Goal: Find specific page/section: Find specific page/section

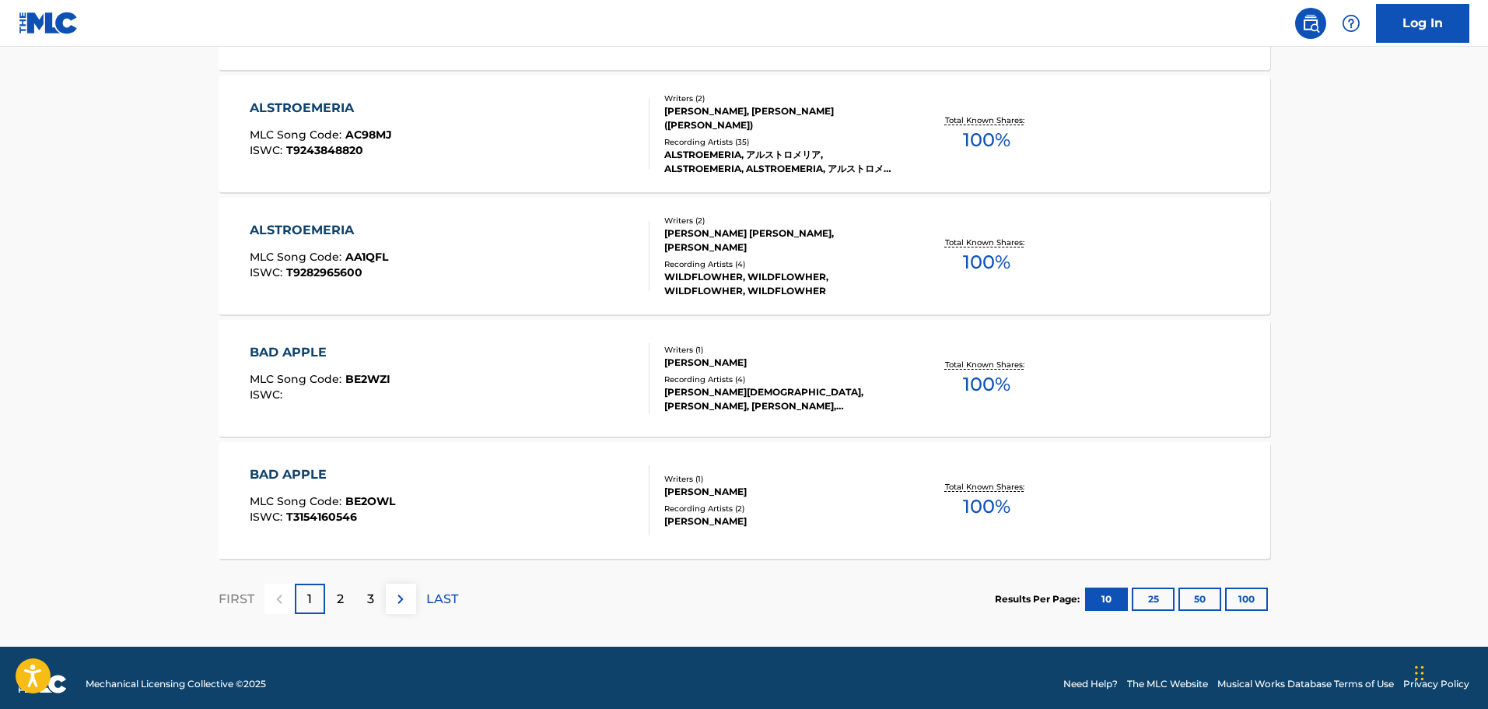
scroll to position [1195, 0]
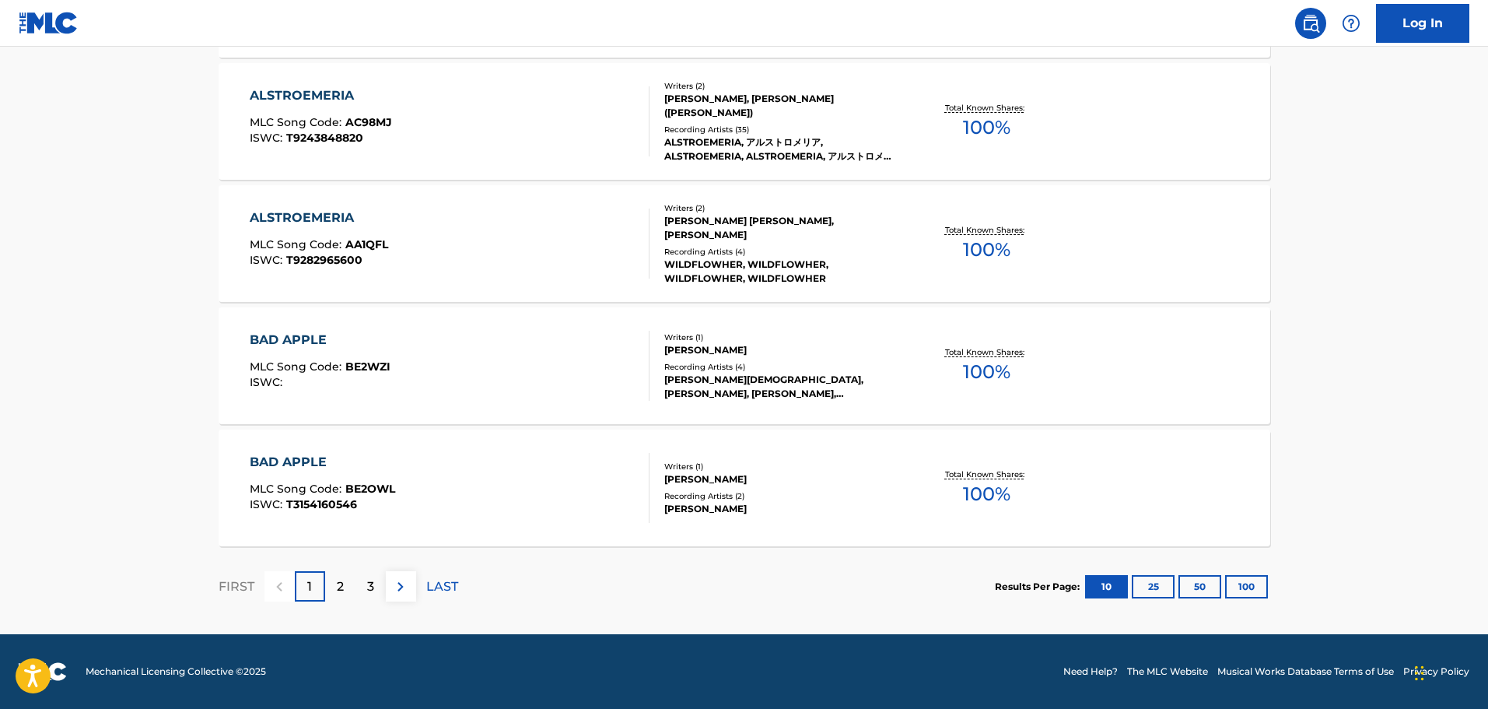
click at [404, 581] on img at bounding box center [400, 586] width 19 height 19
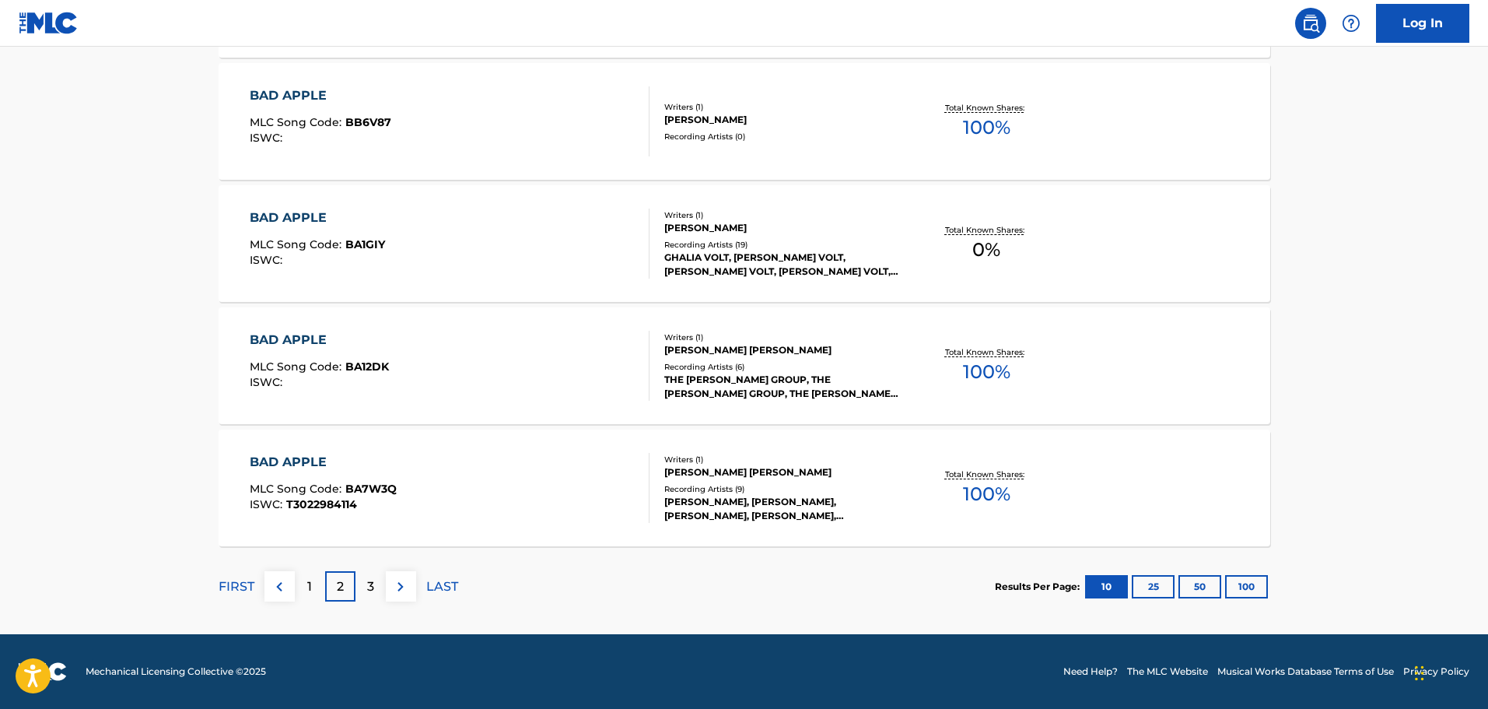
click at [397, 591] on img at bounding box center [400, 586] width 19 height 19
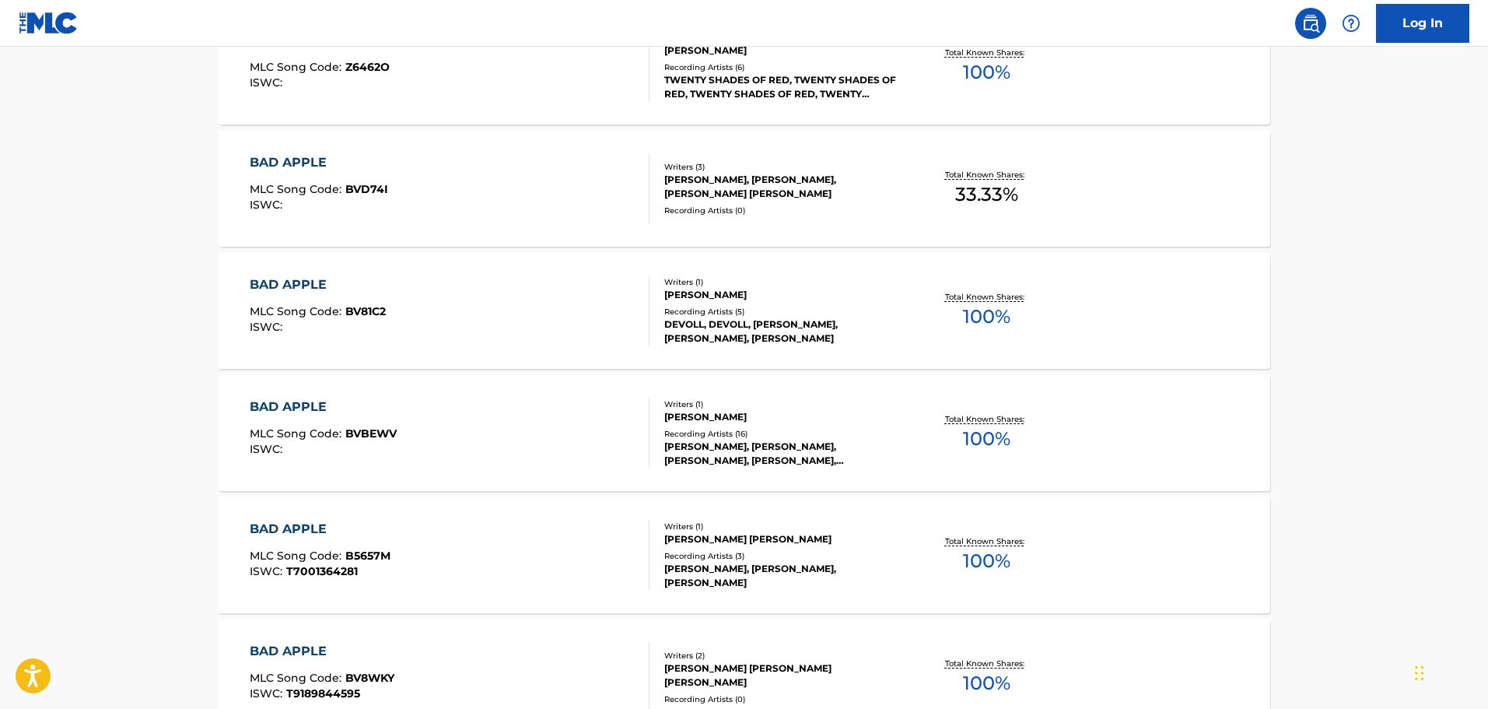
scroll to position [1167, 0]
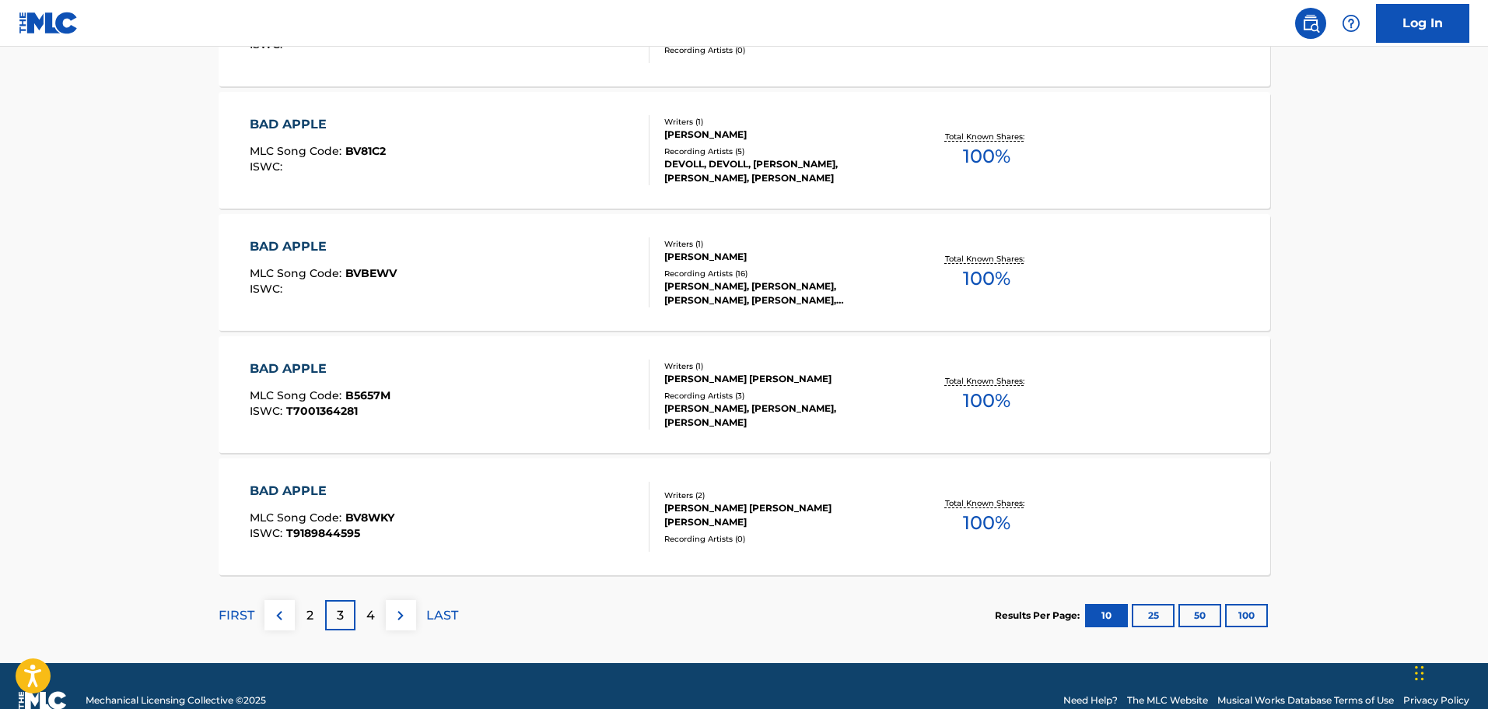
click at [398, 621] on img at bounding box center [400, 615] width 19 height 19
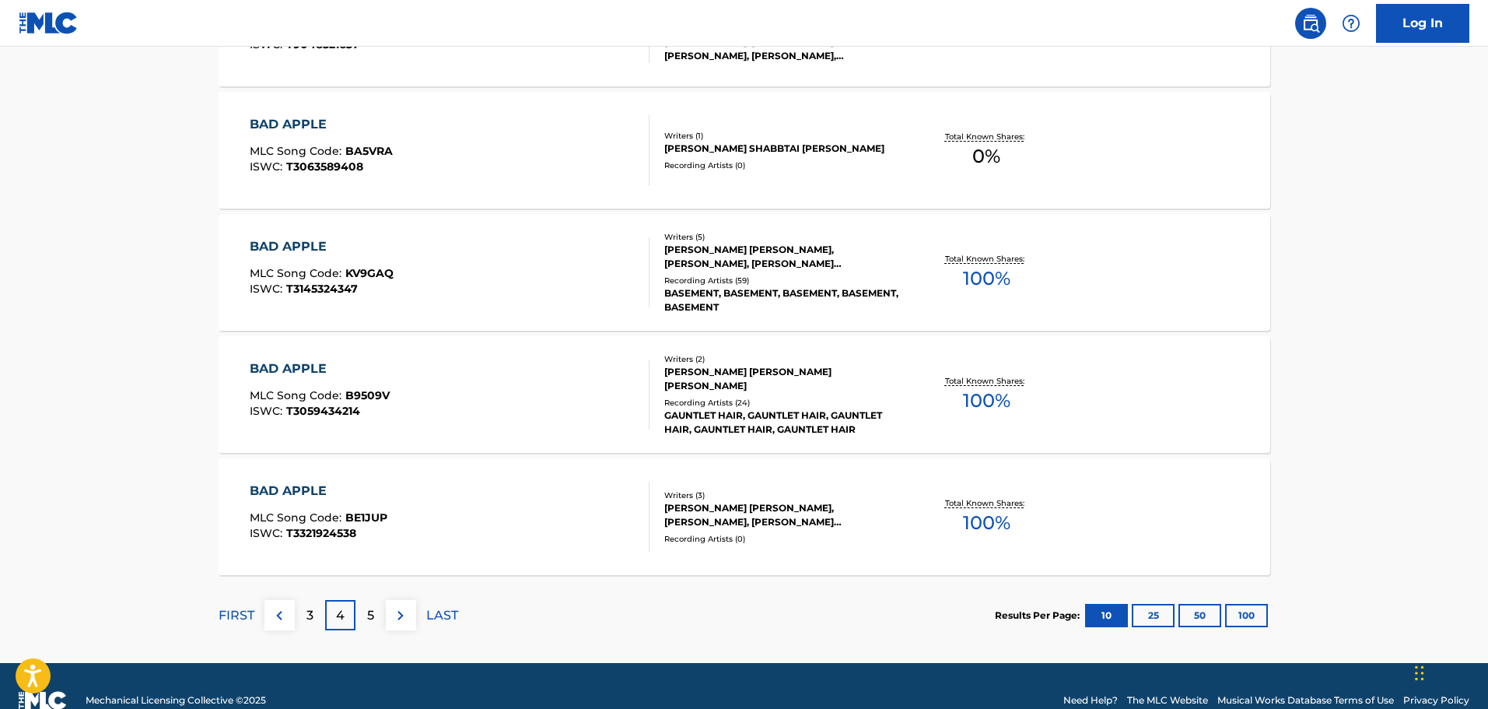
click at [400, 622] on img at bounding box center [400, 615] width 19 height 19
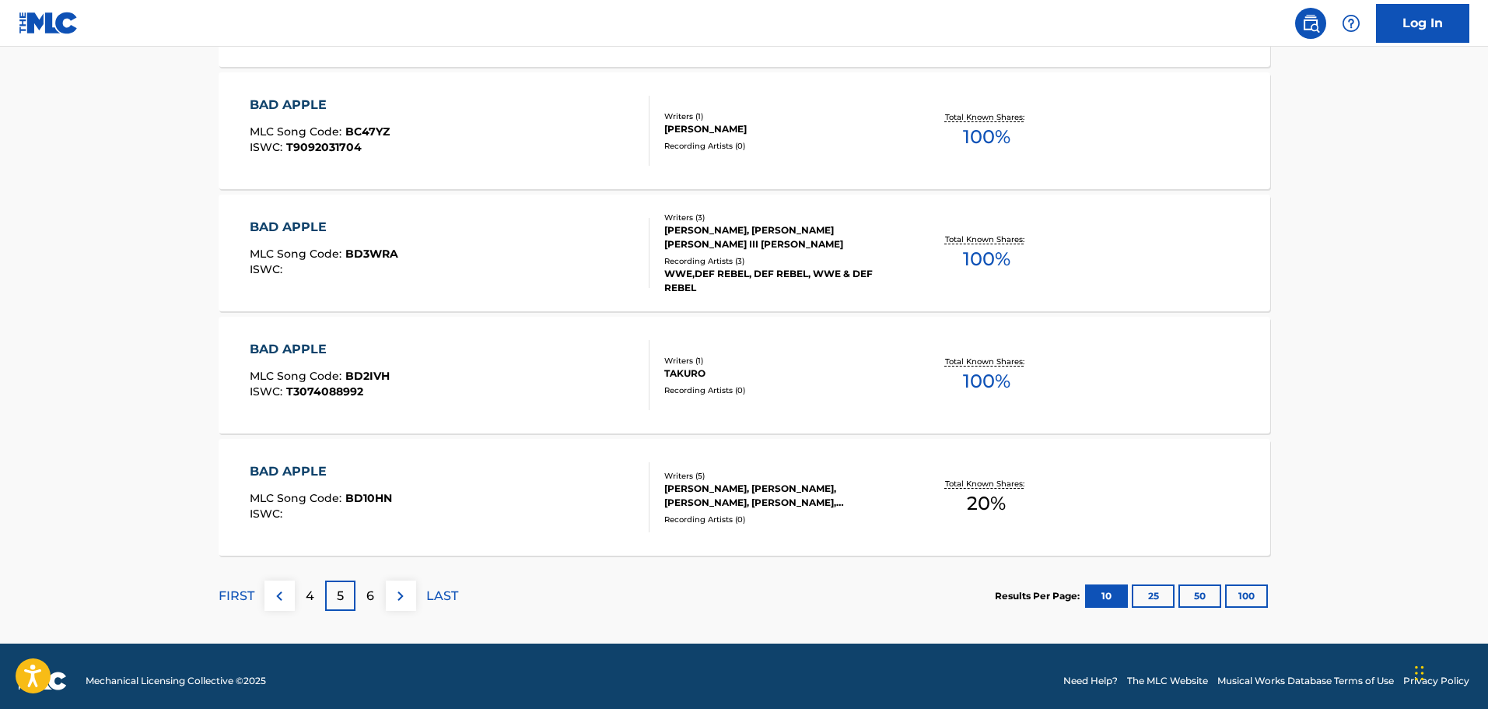
scroll to position [1195, 0]
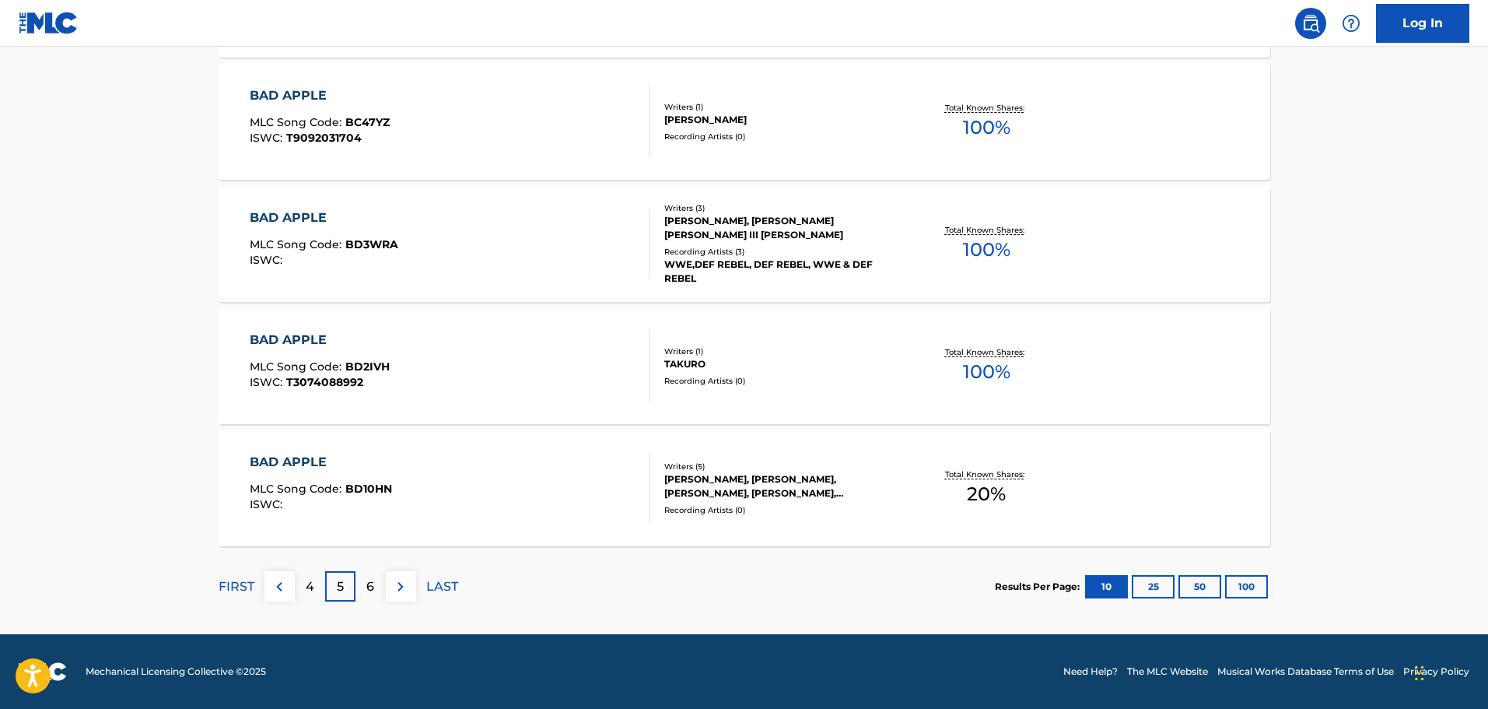
click at [395, 590] on img at bounding box center [400, 586] width 19 height 19
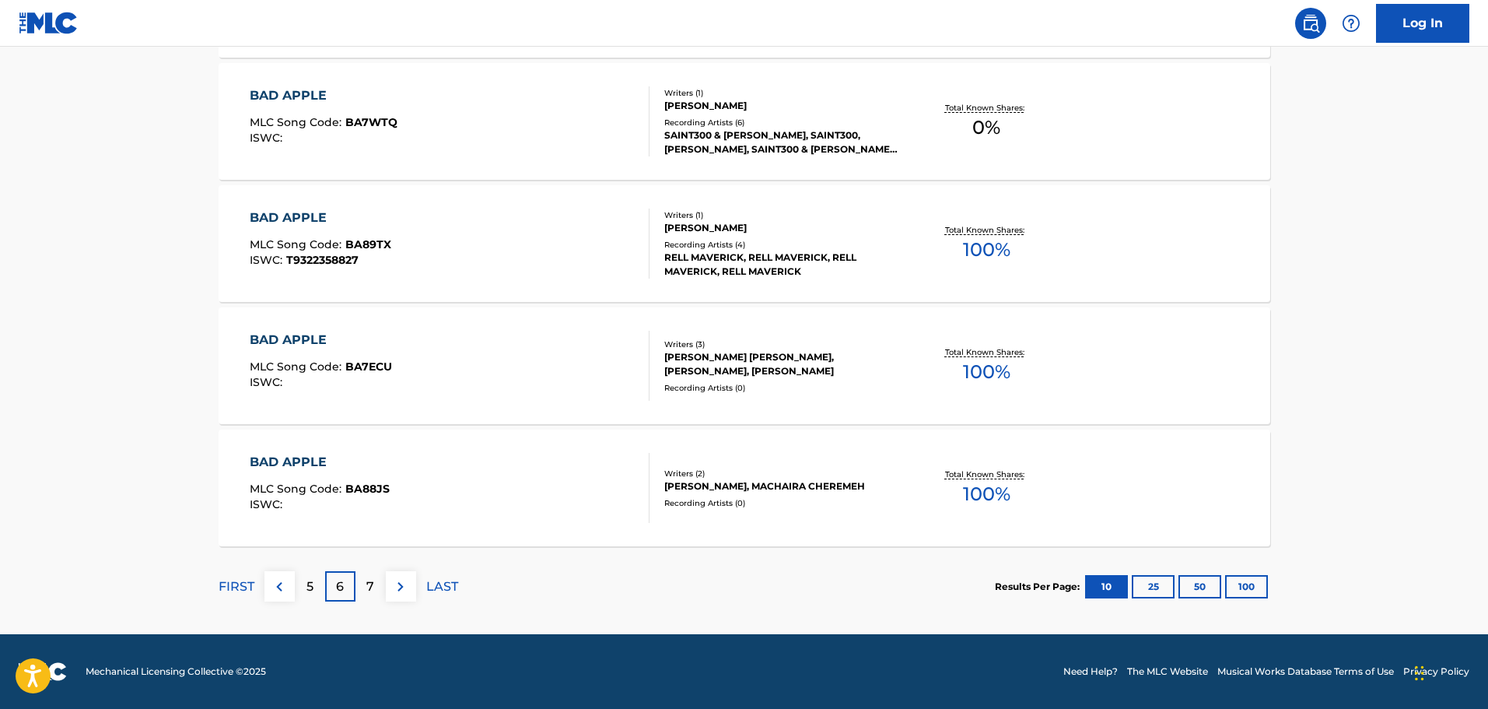
click at [387, 598] on button at bounding box center [401, 586] width 30 height 30
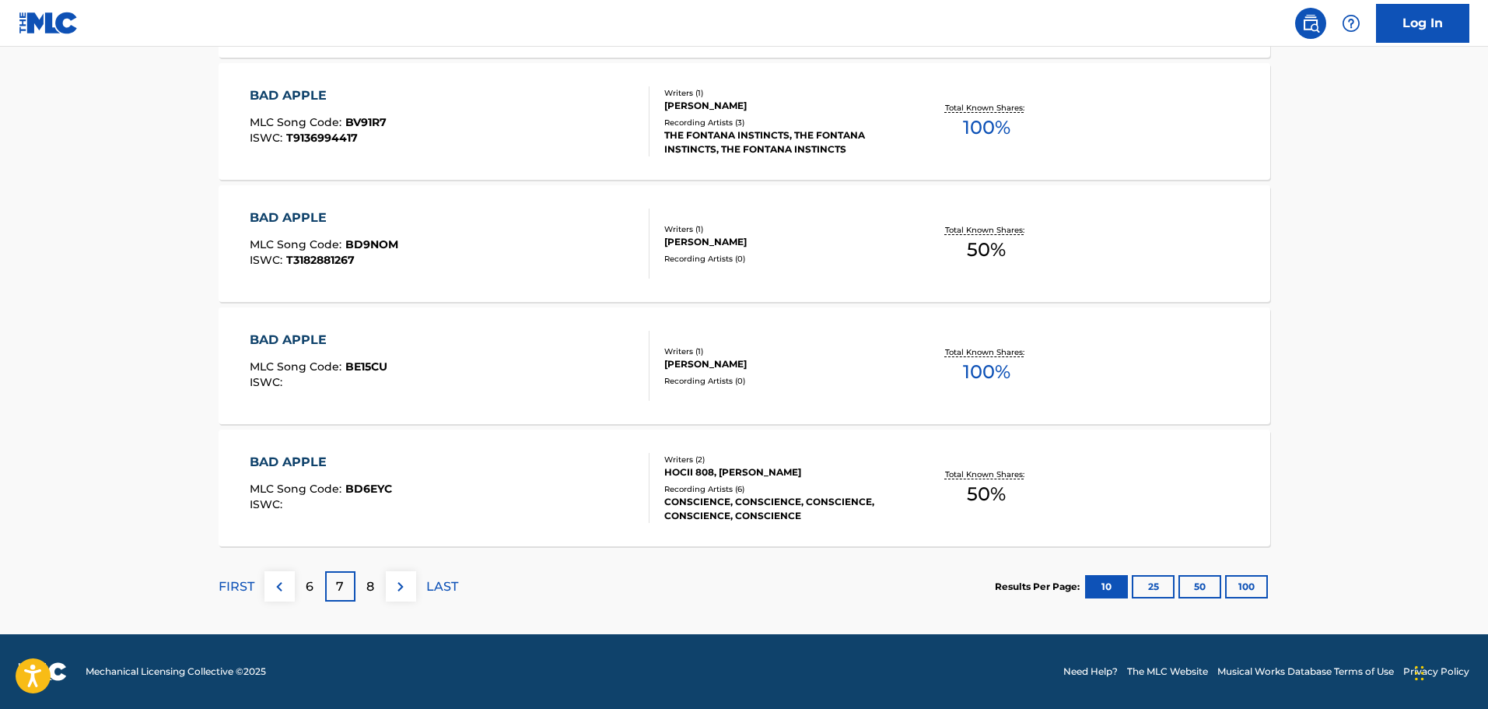
click at [392, 593] on img at bounding box center [400, 586] width 19 height 19
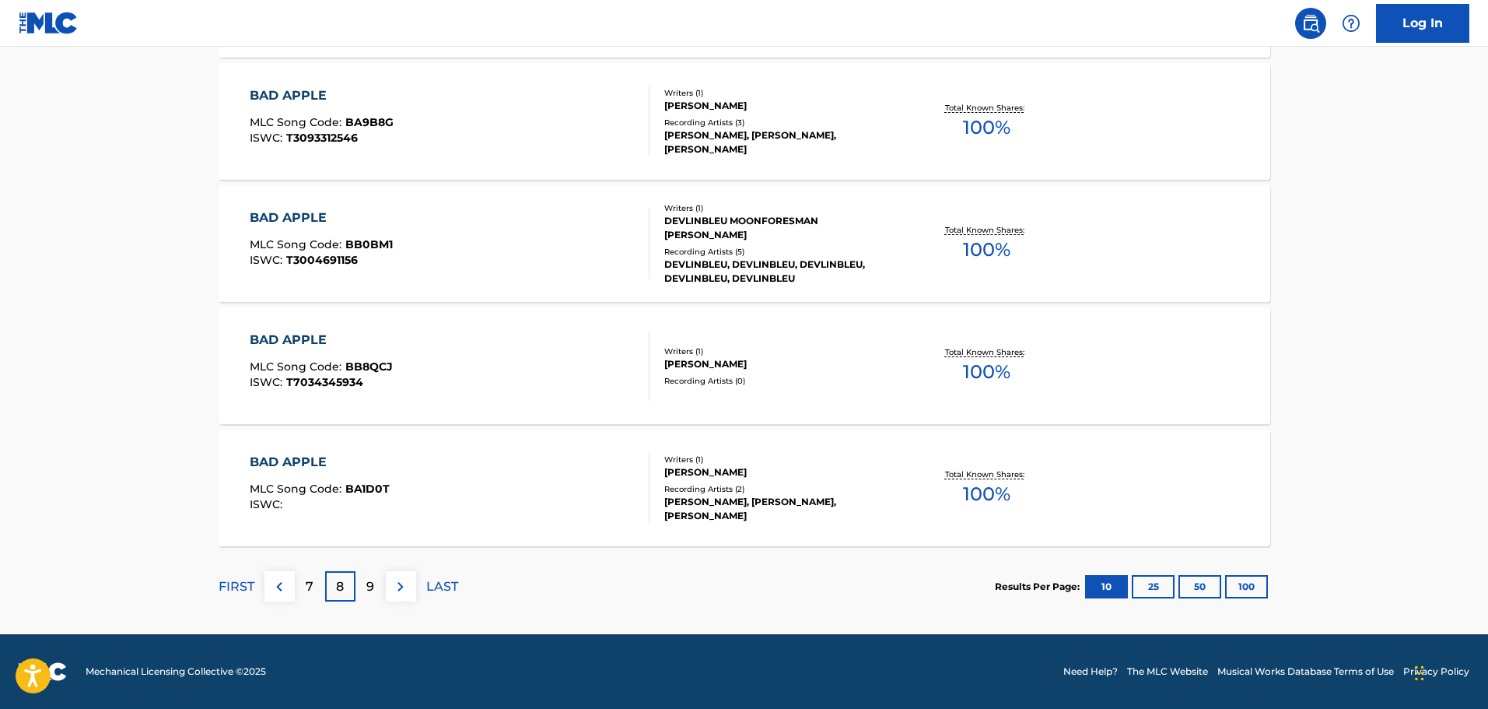
click at [401, 596] on button at bounding box center [401, 586] width 30 height 30
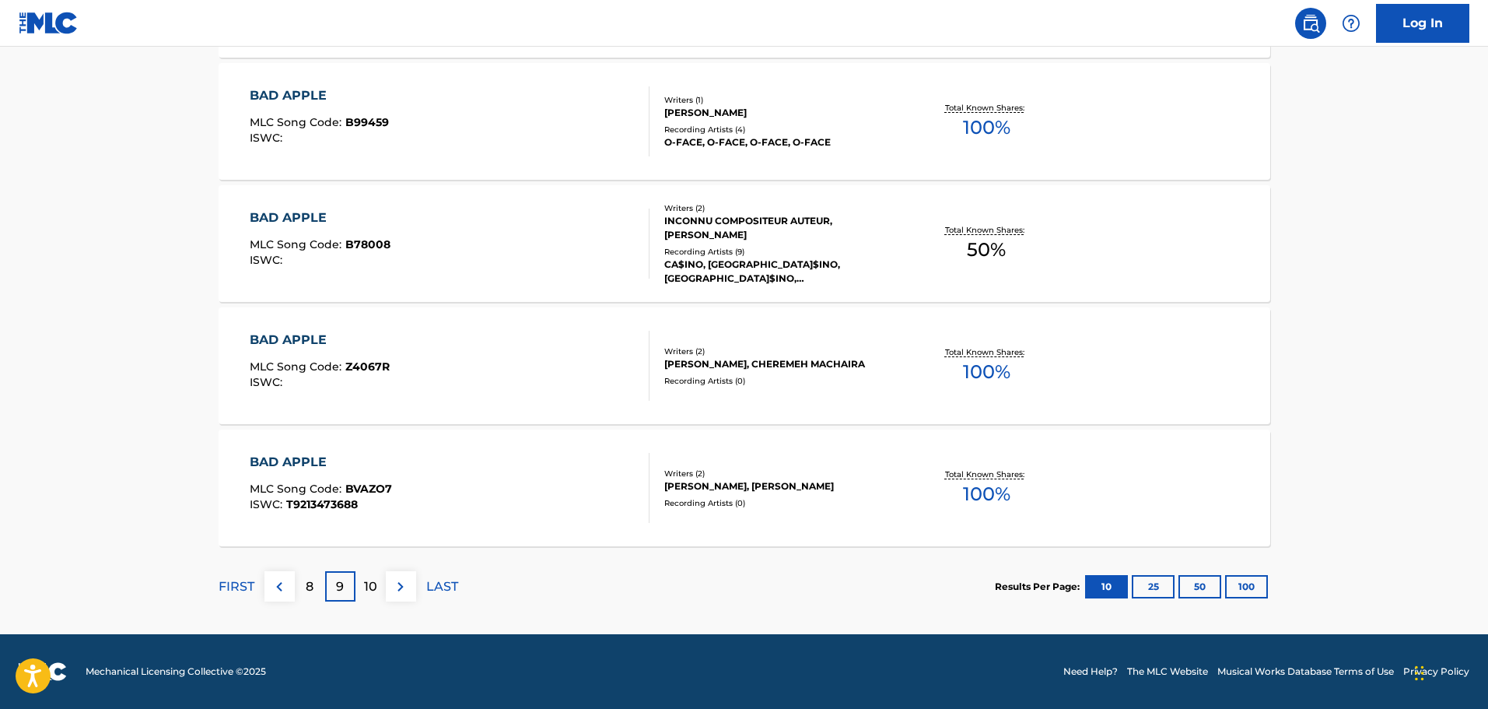
click at [394, 581] on img at bounding box center [400, 586] width 19 height 19
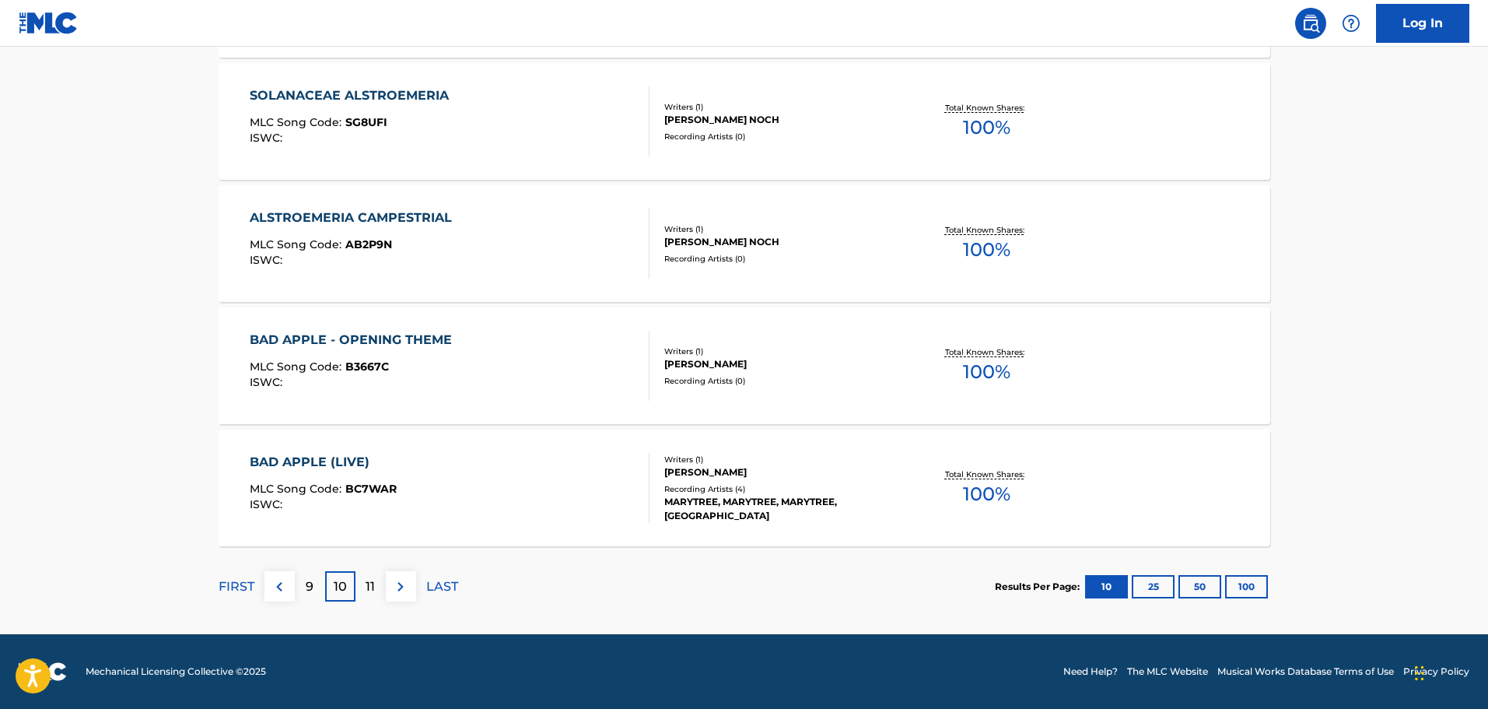
click at [406, 596] on button at bounding box center [401, 586] width 30 height 30
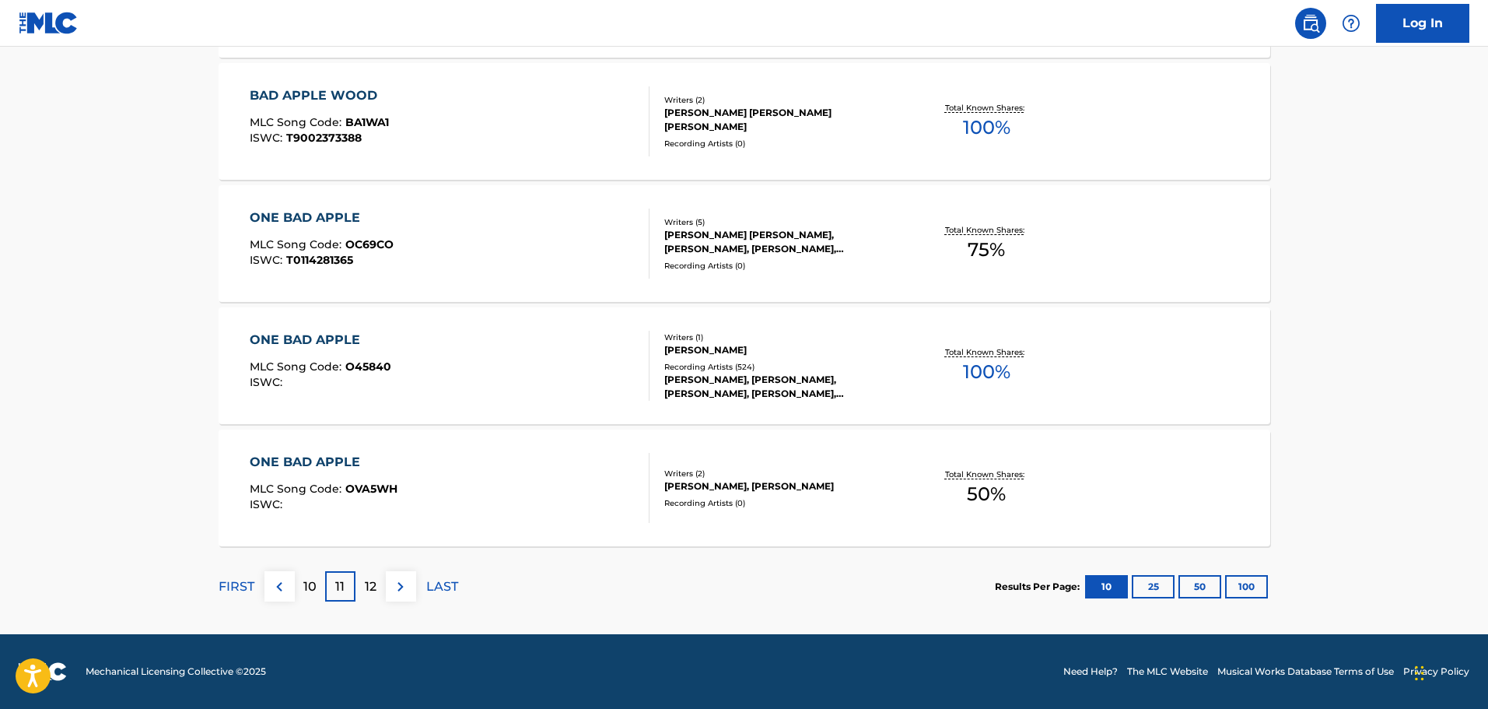
click at [305, 587] on p "10" at bounding box center [309, 586] width 13 height 19
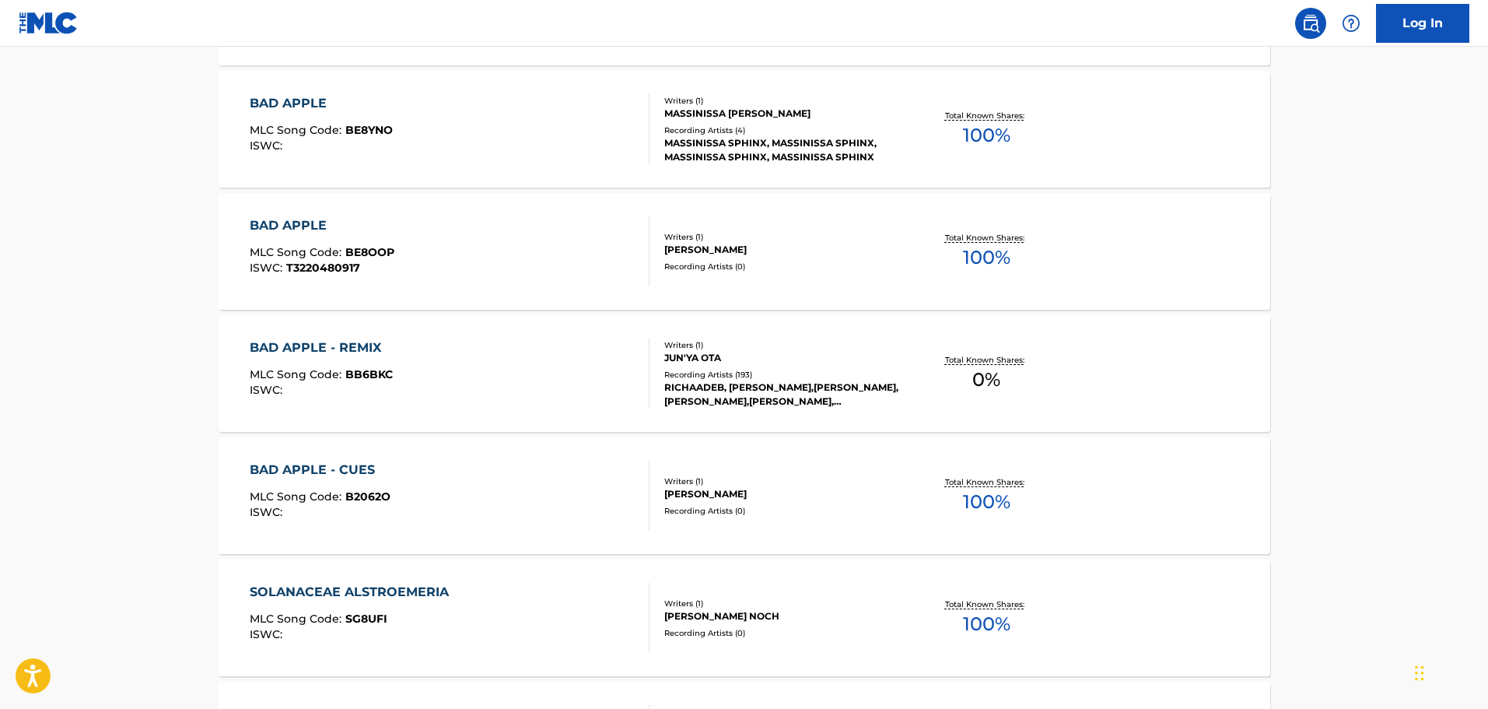
scroll to position [700, 0]
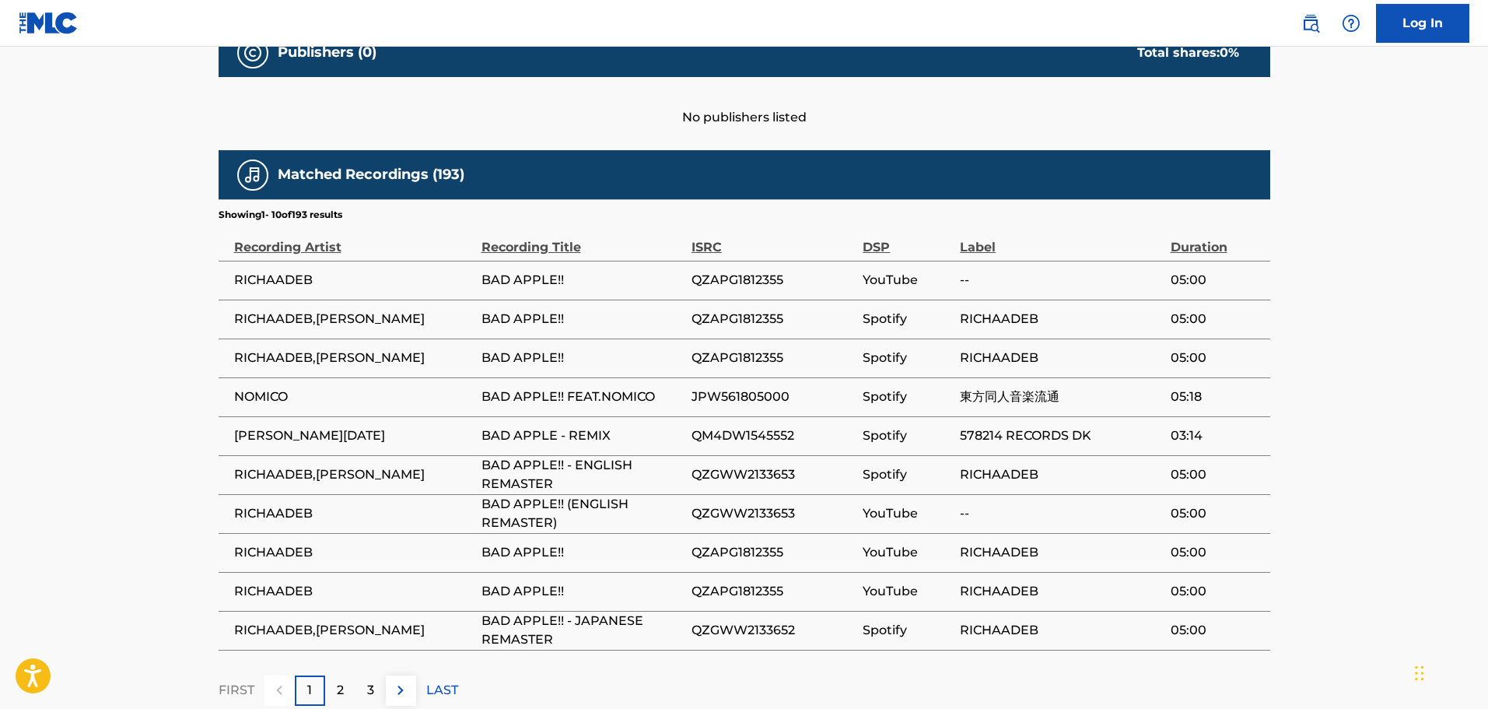
scroll to position [700, 0]
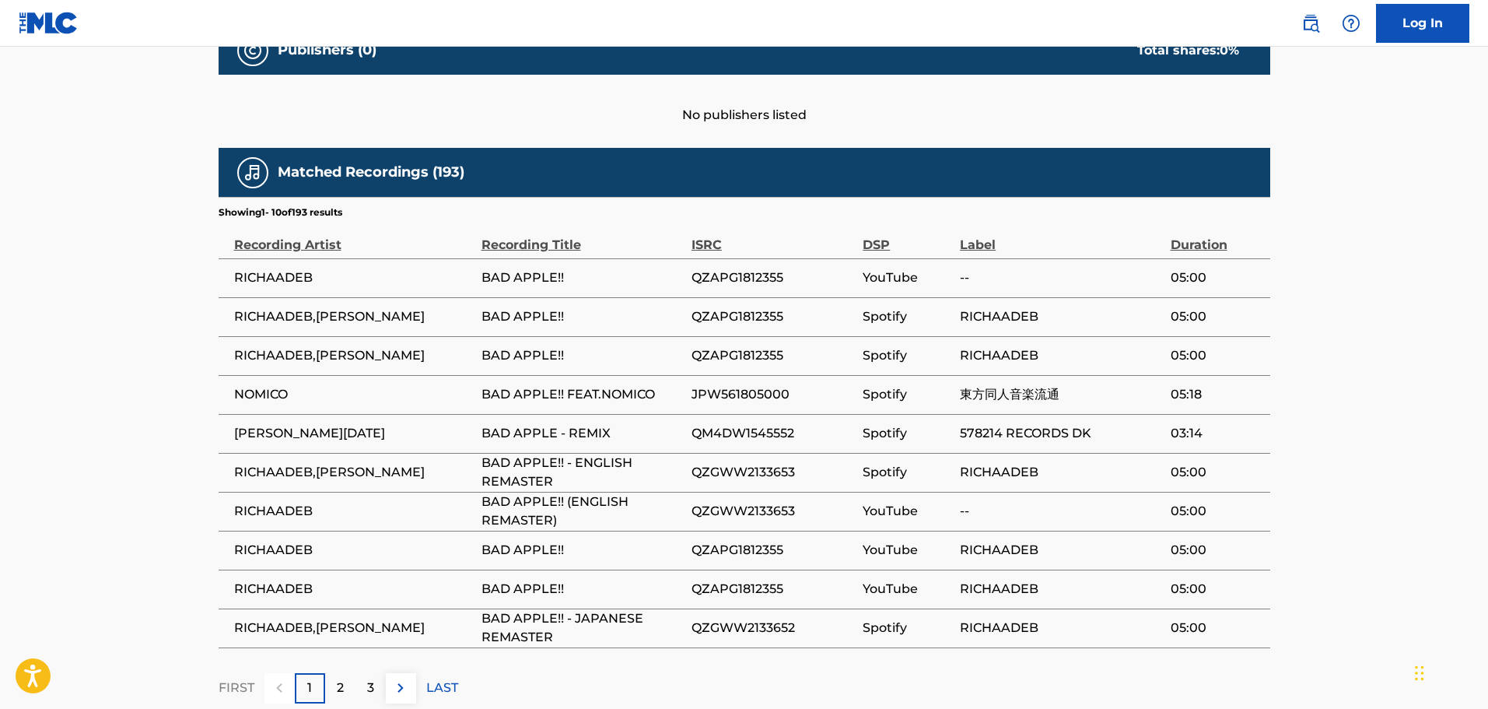
click at [399, 691] on img at bounding box center [400, 687] width 19 height 19
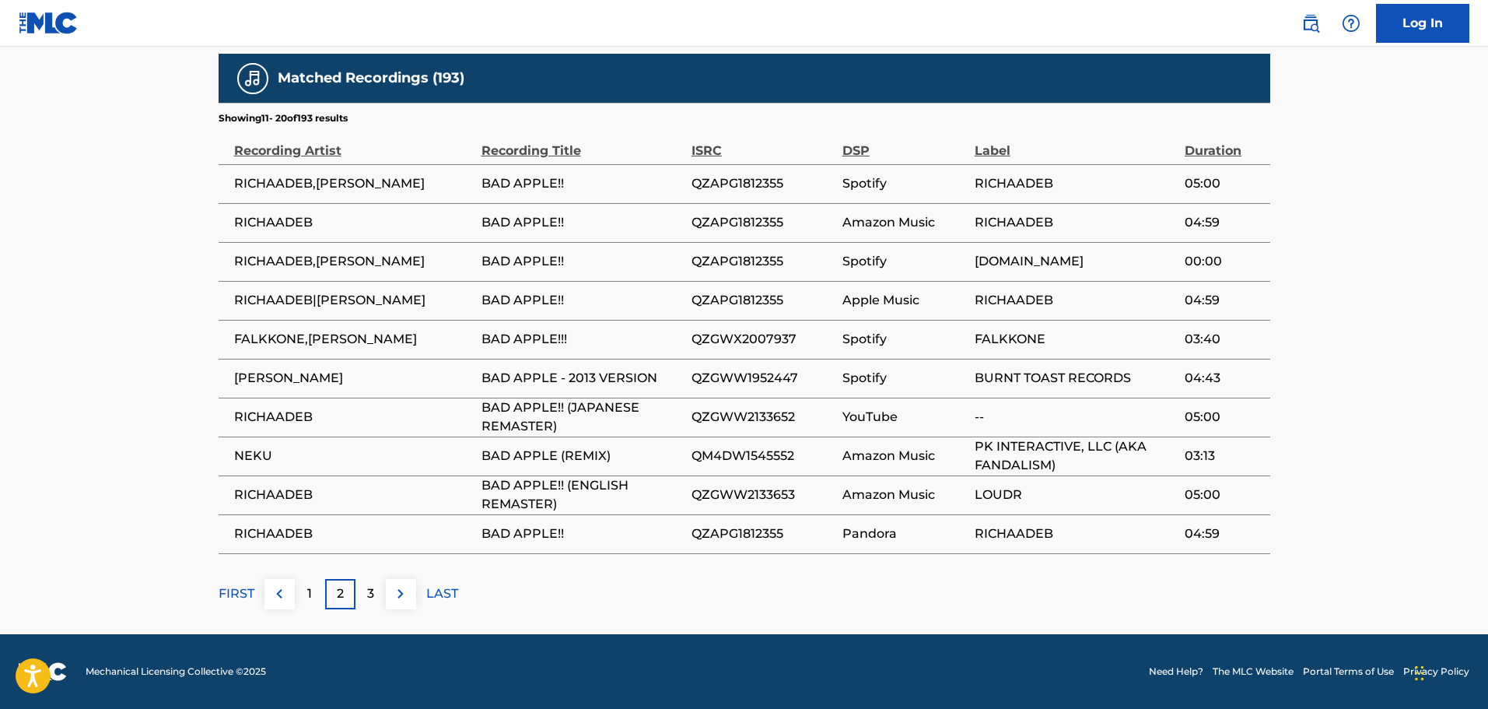
click at [410, 593] on button at bounding box center [401, 594] width 30 height 30
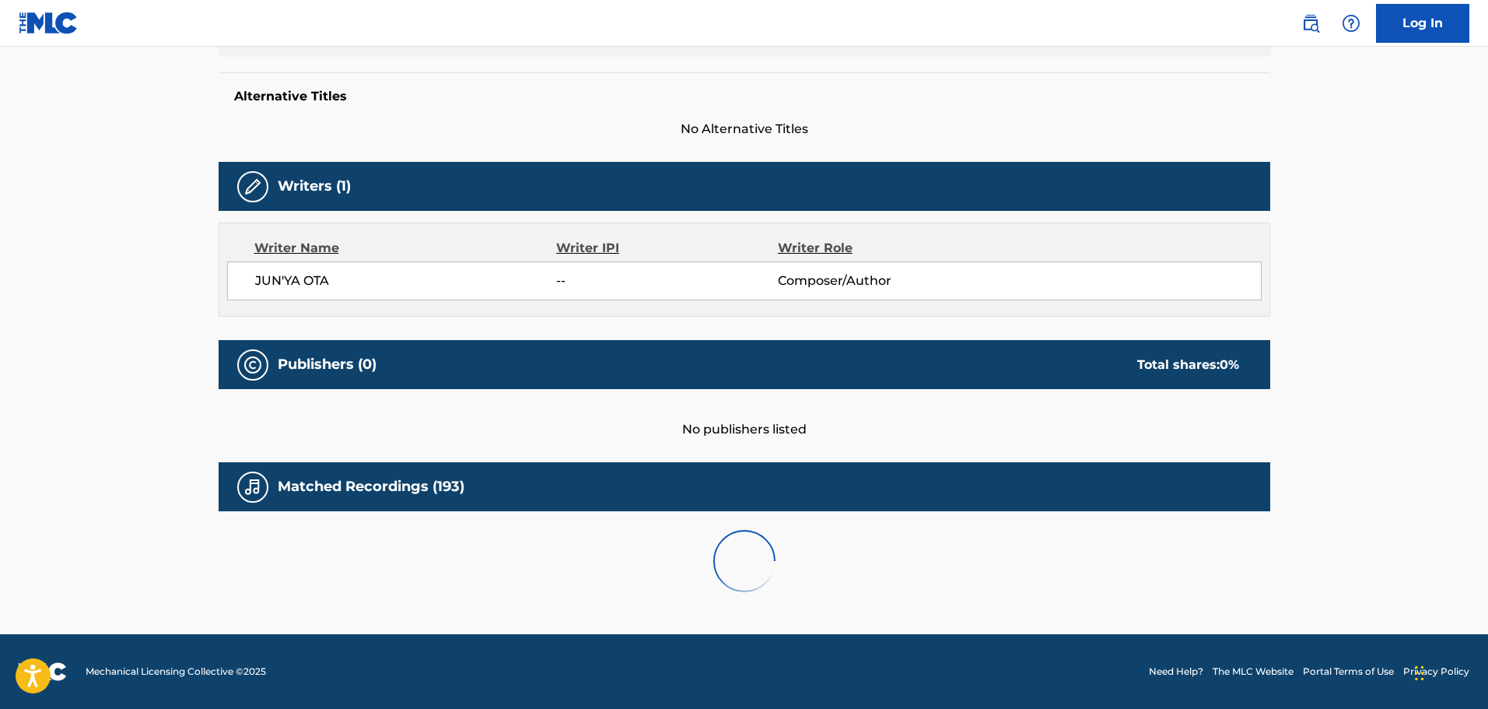
scroll to position [794, 0]
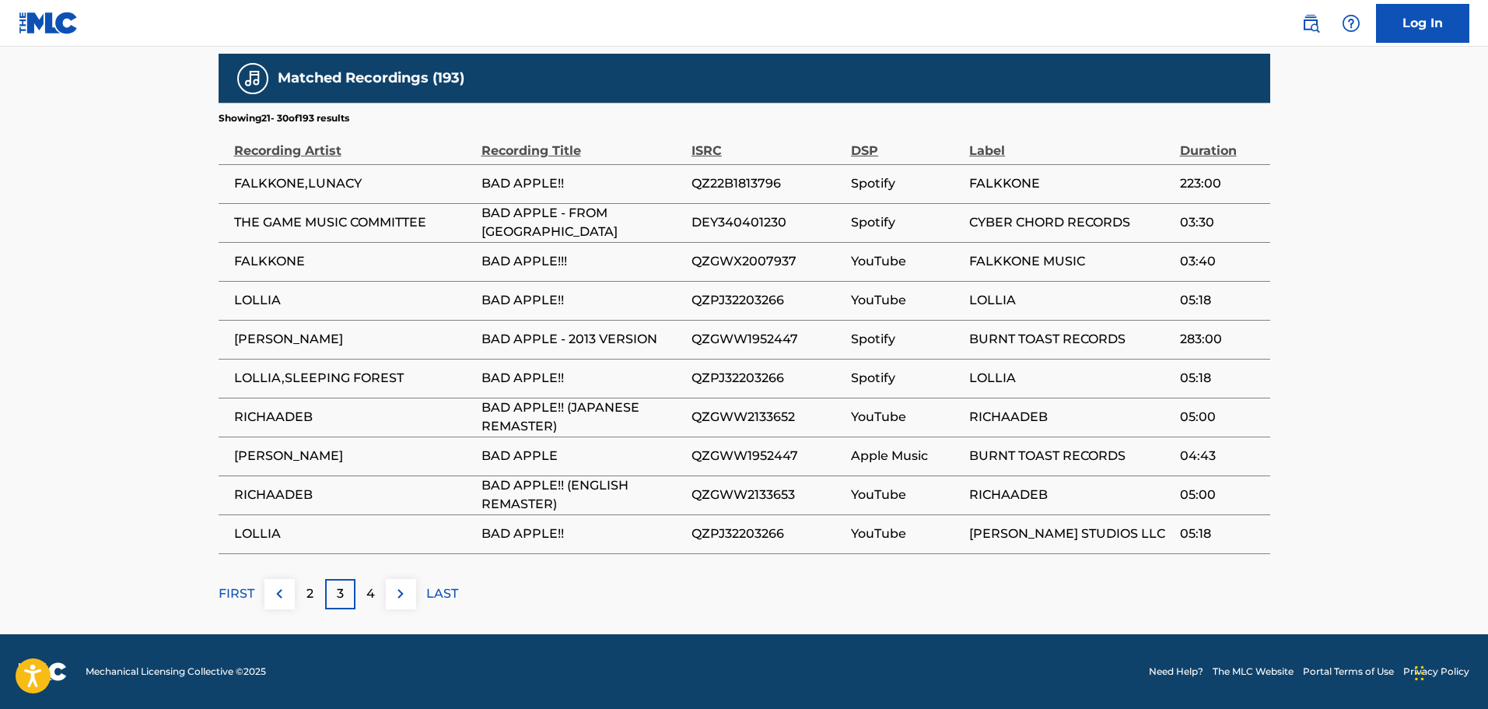
click at [410, 598] on button at bounding box center [401, 594] width 30 height 30
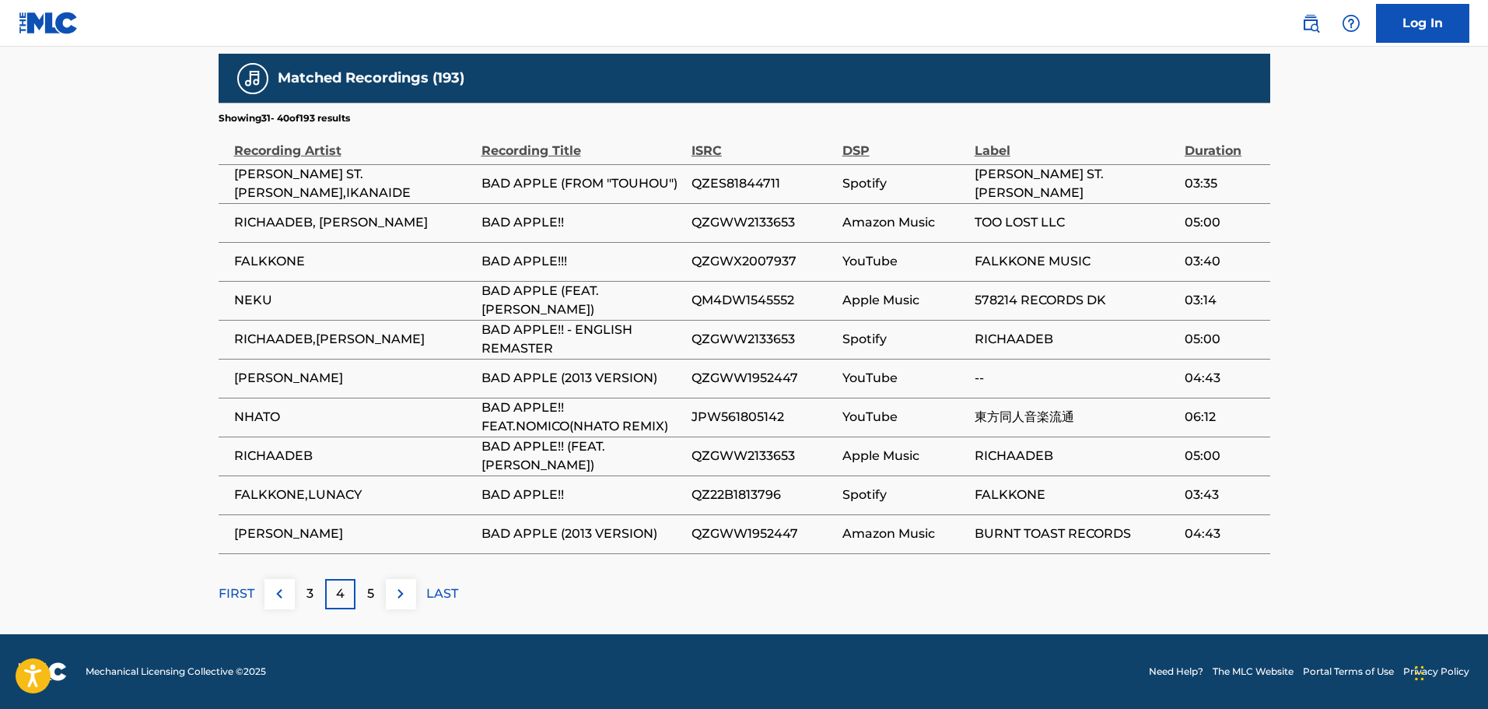
click at [404, 592] on img at bounding box center [400, 593] width 19 height 19
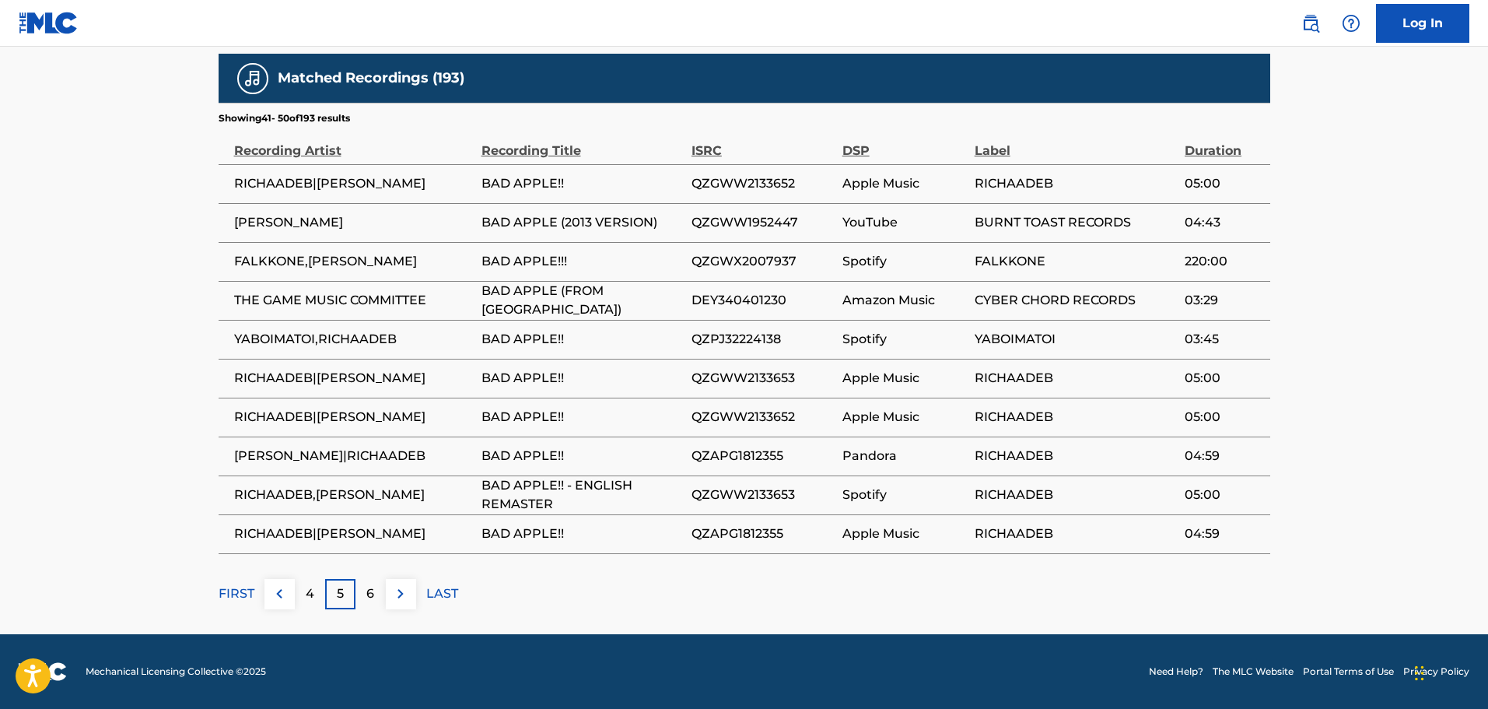
click at [397, 600] on img at bounding box center [400, 593] width 19 height 19
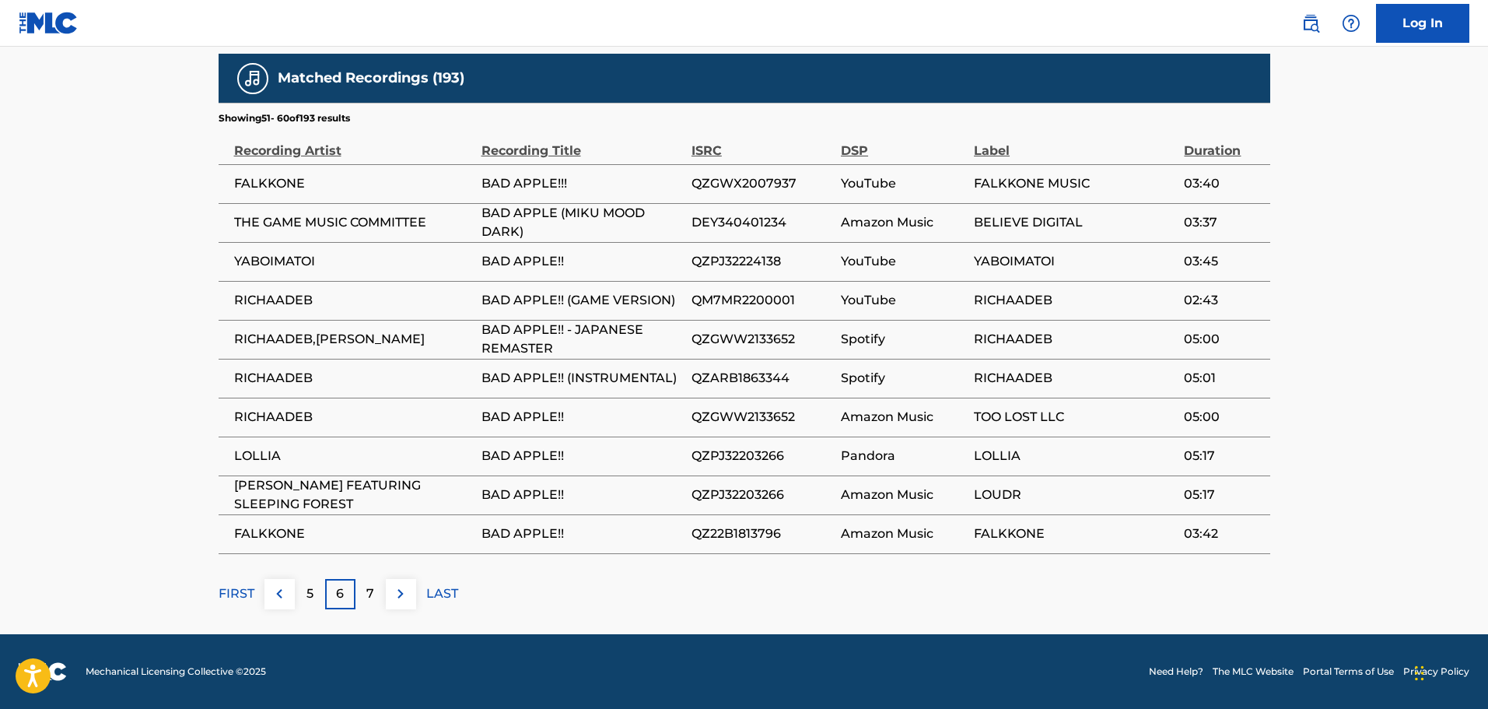
click at [398, 596] on img at bounding box center [400, 593] width 19 height 19
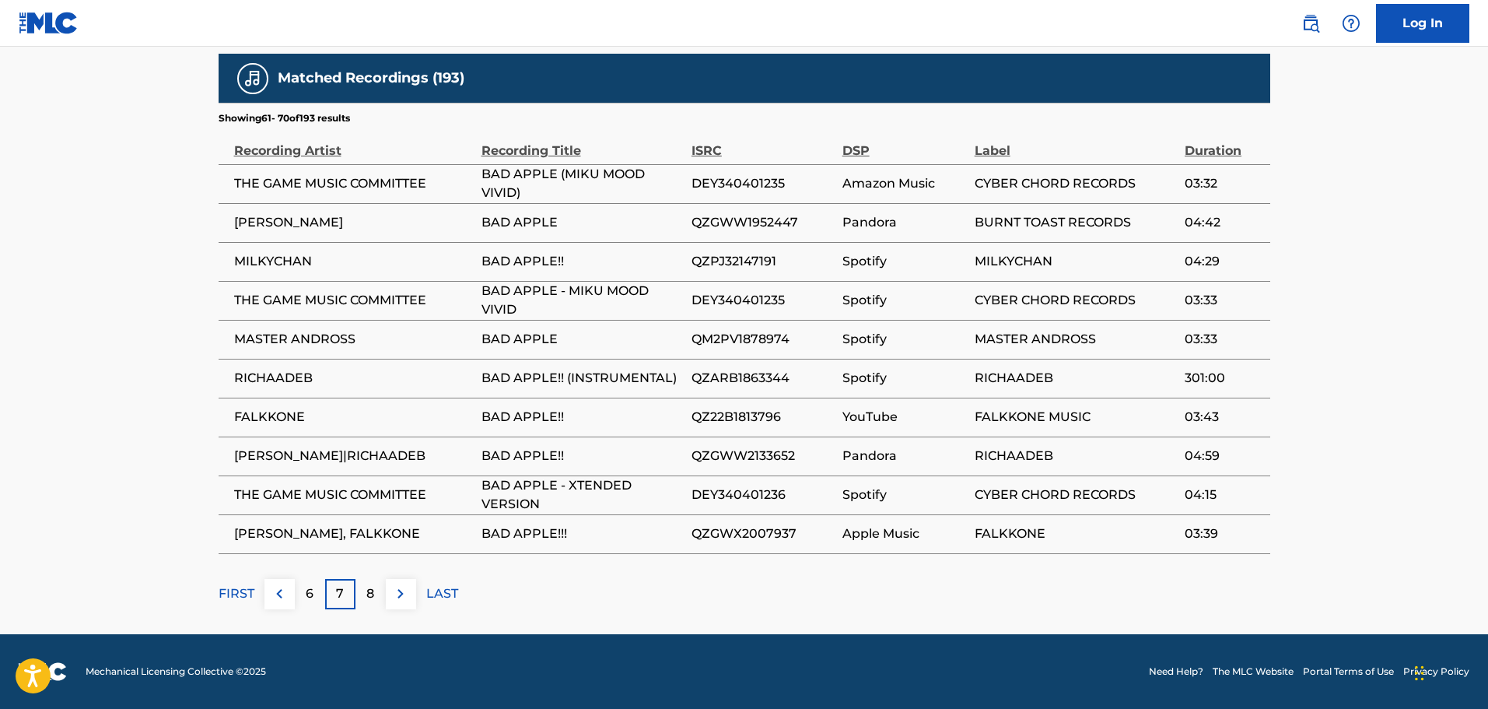
click at [398, 585] on img at bounding box center [400, 593] width 19 height 19
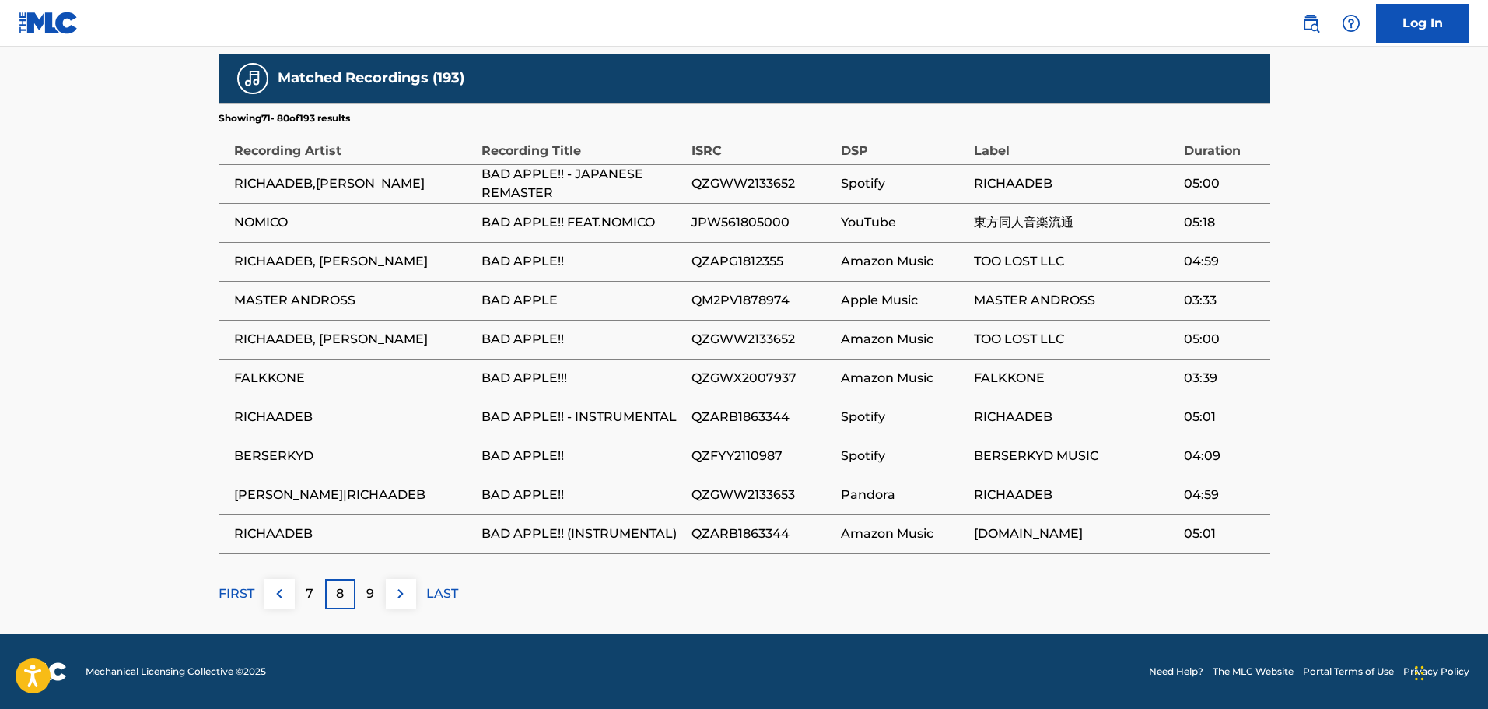
click at [397, 590] on img at bounding box center [400, 593] width 19 height 19
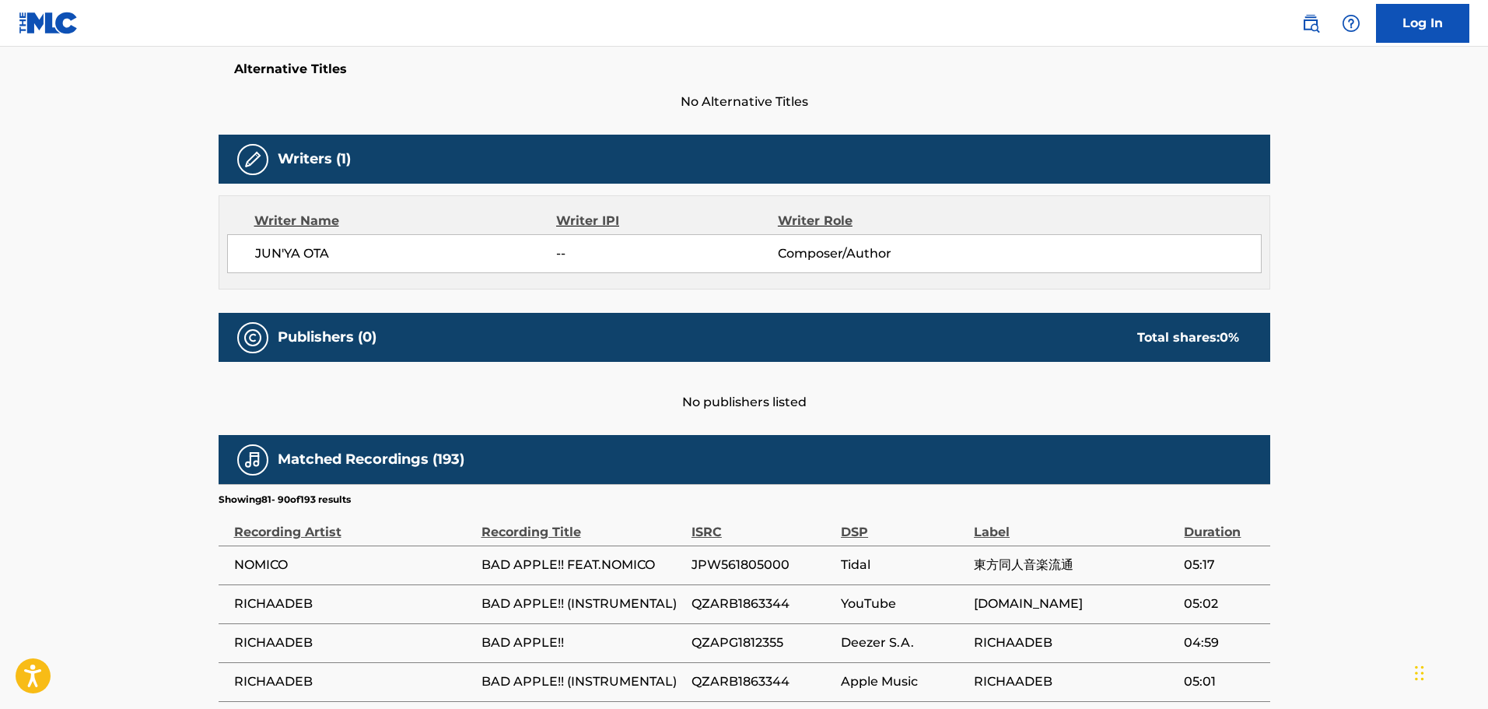
scroll to position [639, 0]
